Goal: Check status: Check status

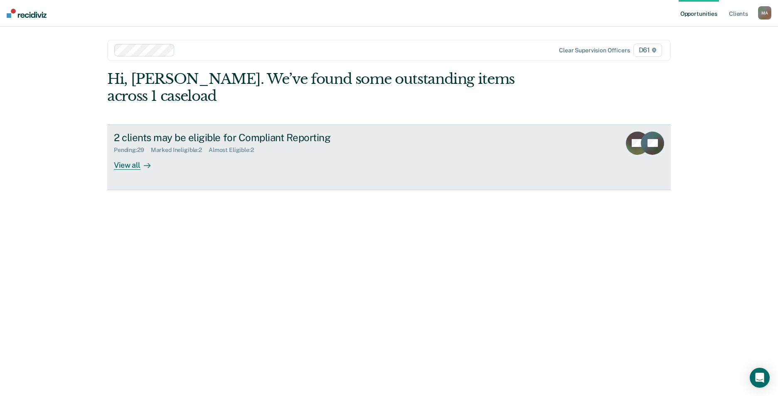
click at [239, 143] on div "Pending : 29 Marked Ineligible : 2 Almost Eligible : 2" at bounding box center [260, 148] width 292 height 10
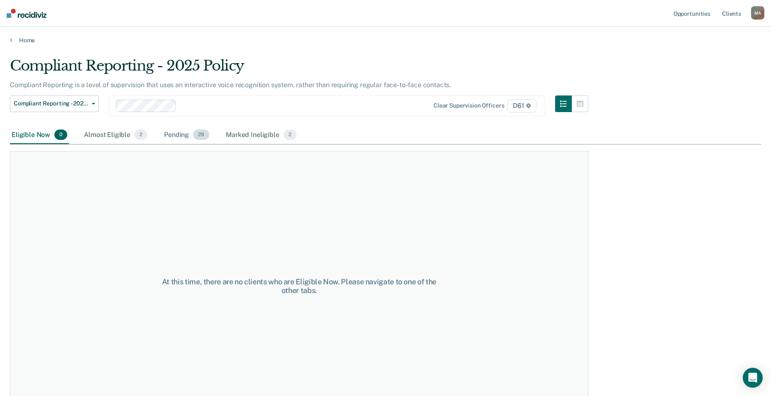
click at [179, 130] on div "Pending 29" at bounding box center [186, 135] width 49 height 18
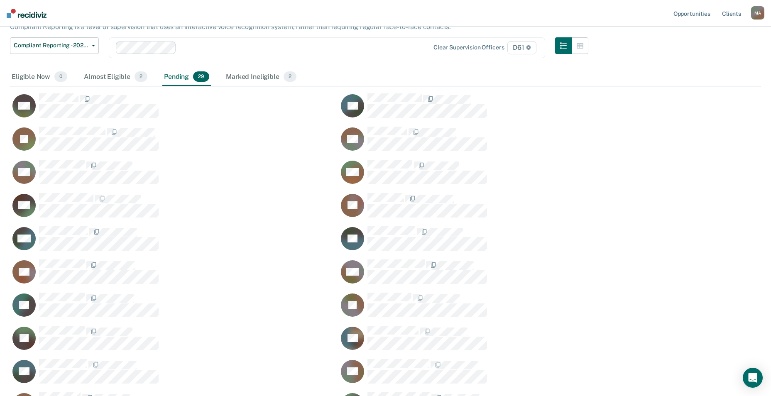
scroll to position [25, 0]
